Goal: Check status: Check status

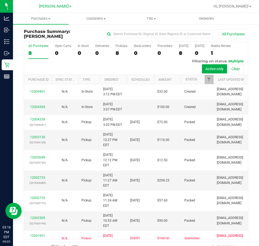
click at [39, 51] on div "8" at bounding box center [38, 53] width 20 height 6
click at [0, 0] on input "All Purchases 8" at bounding box center [0, 0] width 0 height 0
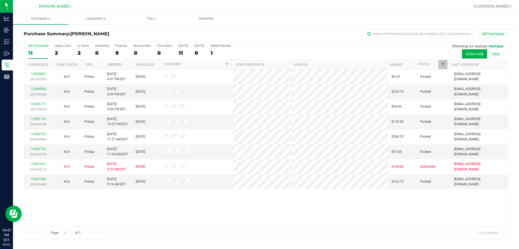
click at [199, 206] on div "12005007 (327747520) N/A Pickup 9/25/2025 4:41 PM EDT 9/25/2025 $6.25 Packed sv…" at bounding box center [266, 147] width 484 height 157
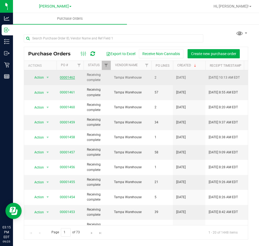
click at [68, 77] on link "00001462" at bounding box center [67, 78] width 15 height 4
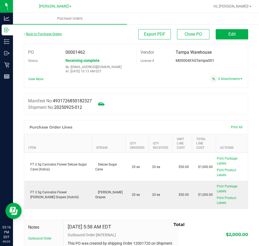
click at [45, 35] on link "Back to Purchase Orders" at bounding box center [43, 34] width 38 height 4
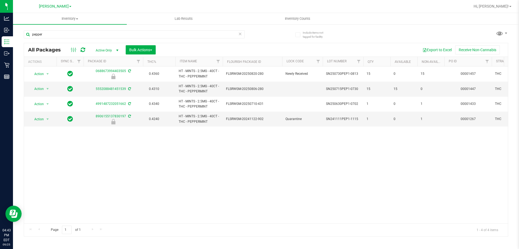
click at [34, 36] on div "Analytics Inbound Inventory Outbound Retail Reports 04:43 PM EDT [DATE] 09/25 […" at bounding box center [259, 124] width 519 height 249
type input "p"
type input "mbl"
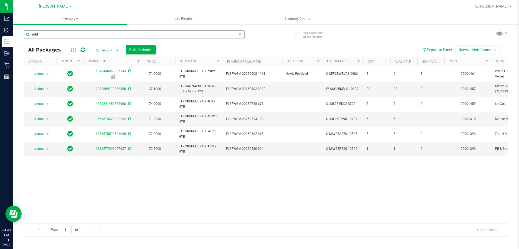
drag, startPoint x: 43, startPoint y: 35, endPoint x: 24, endPoint y: 35, distance: 18.7
click at [24, 35] on input "mbl" at bounding box center [134, 34] width 221 height 8
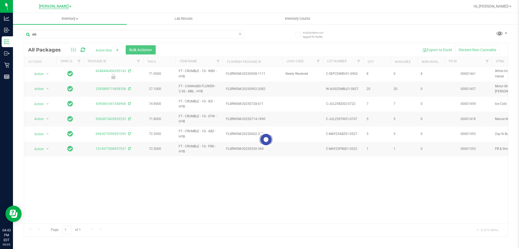
type input "wb"
